Goal: Information Seeking & Learning: Learn about a topic

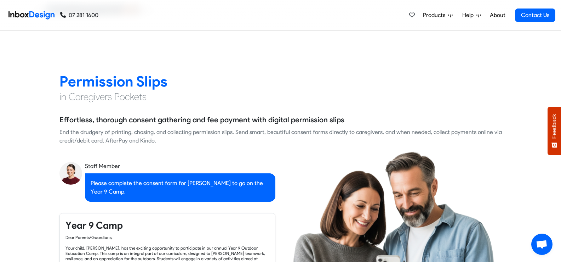
scroll to position [531, 0]
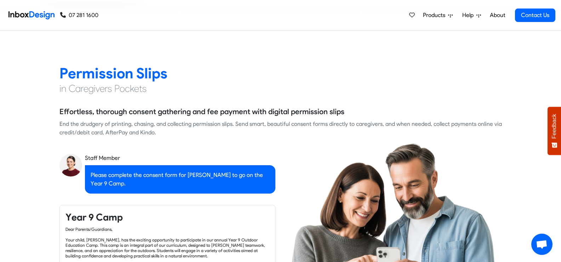
checkbox input "true"
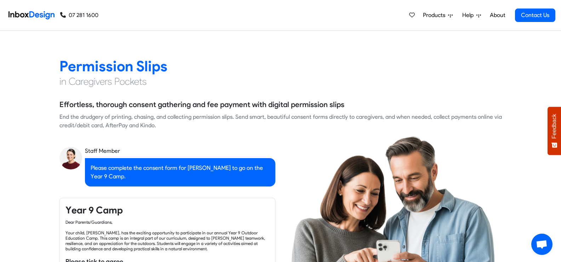
checkbox input "true"
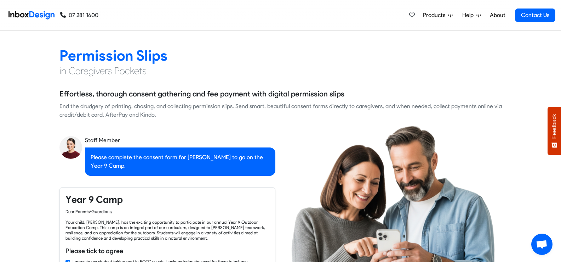
scroll to position [566, 0]
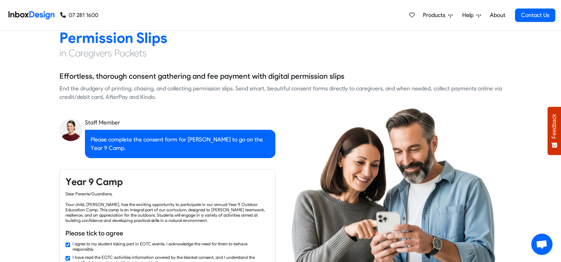
checkbox input "true"
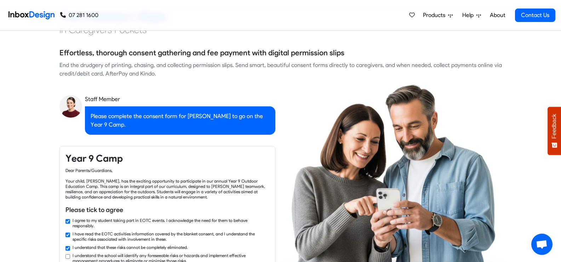
checkbox input "true"
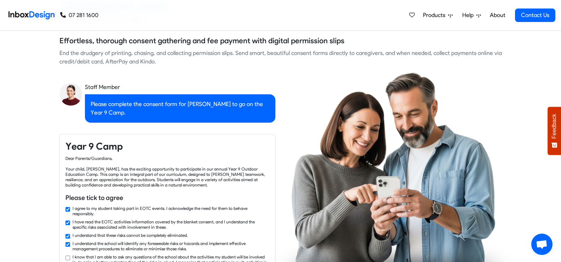
checkbox input "true"
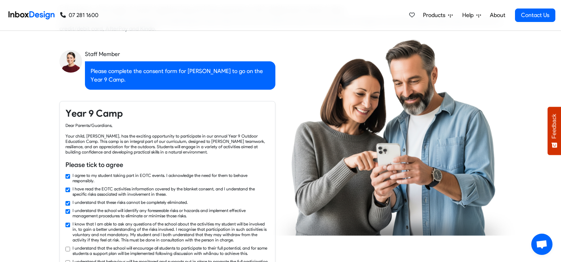
checkbox input "true"
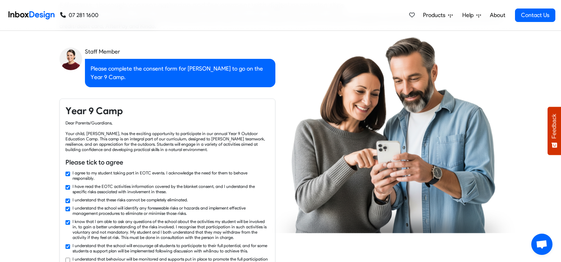
checkbox input "true"
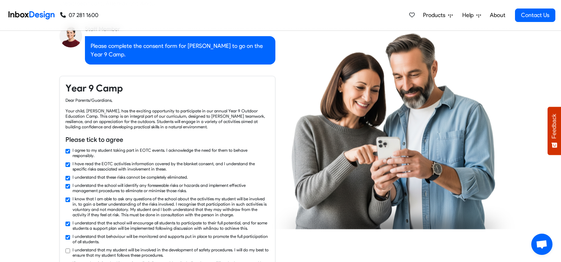
scroll to position [673, 0]
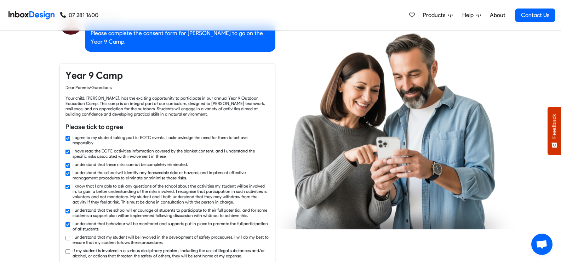
checkbox input "true"
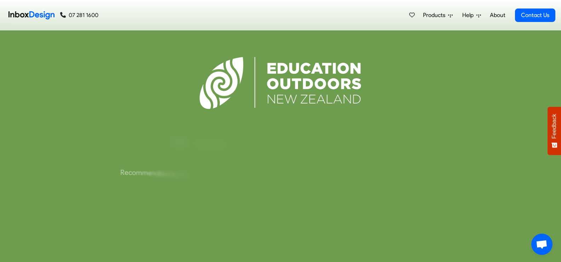
scroll to position [1734, 0]
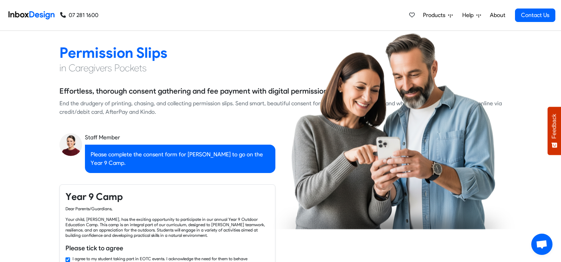
checkbox input "false"
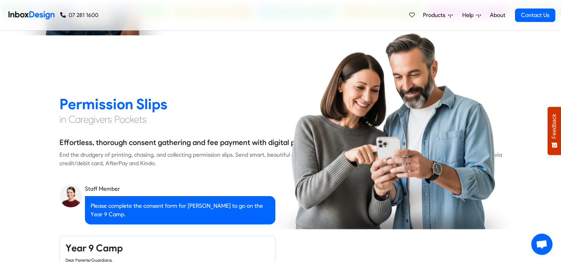
checkbox input "false"
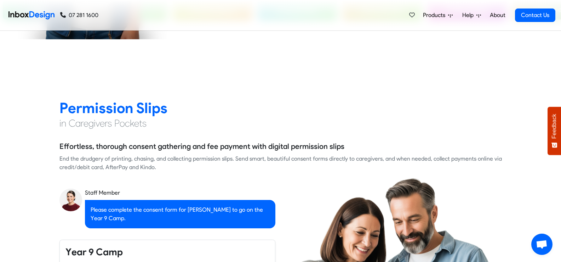
checkbox input "false"
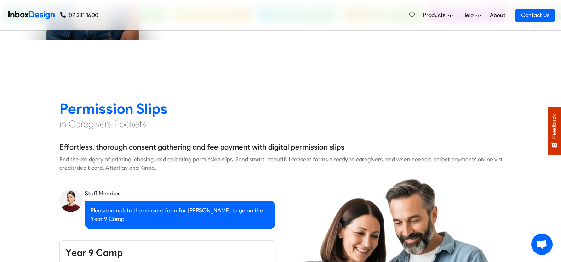
checkbox input "false"
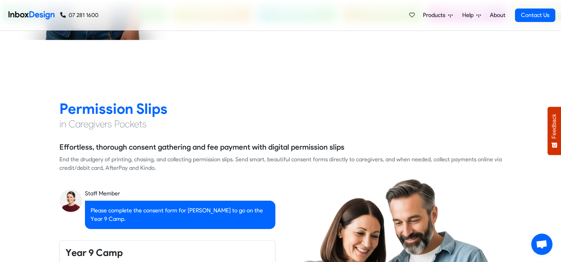
checkbox input "false"
click at [431, 15] on span "Products" at bounding box center [435, 15] width 25 height 8
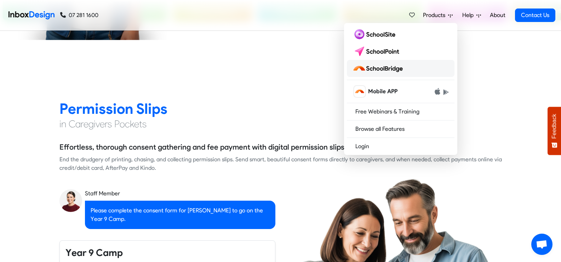
click at [400, 70] on img at bounding box center [379, 68] width 53 height 11
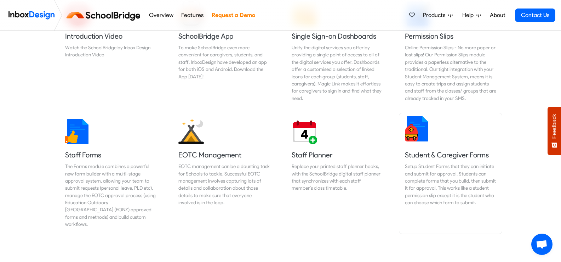
scroll to position [292, 0]
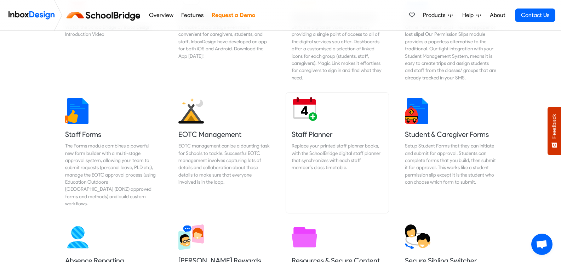
click at [305, 109] on img at bounding box center [304, 107] width 25 height 25
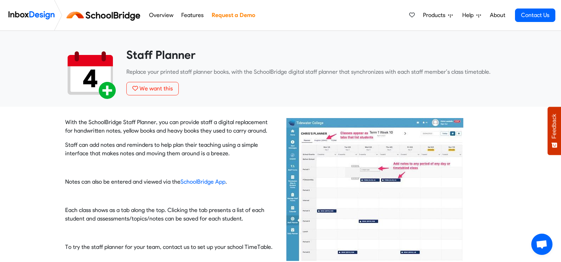
click at [498, 15] on link "About" at bounding box center [497, 15] width 19 height 14
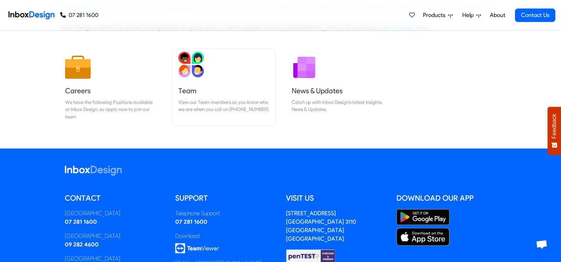
scroll to position [106, 0]
